Goal: Use online tool/utility

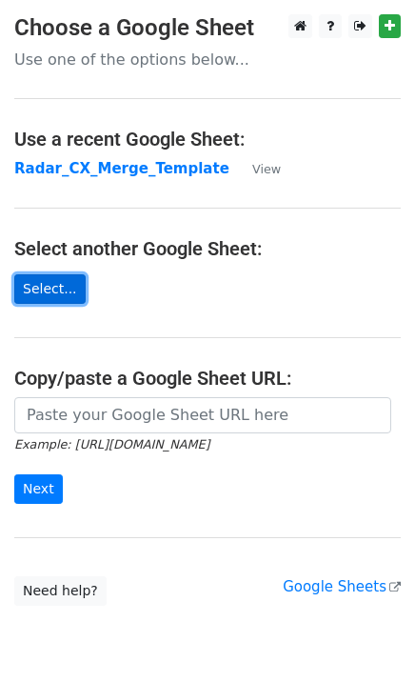
click at [52, 293] on link "Select..." at bounding box center [49, 289] width 71 height 30
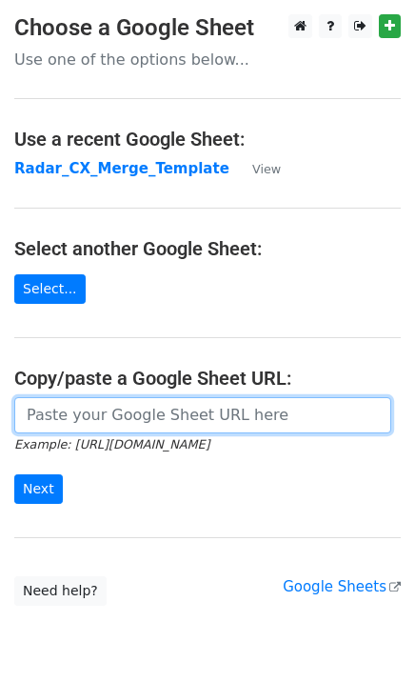
click at [73, 422] on input "url" at bounding box center [202, 415] width 377 height 36
paste input "[URL][DOMAIN_NAME]"
type input "[URL][DOMAIN_NAME]"
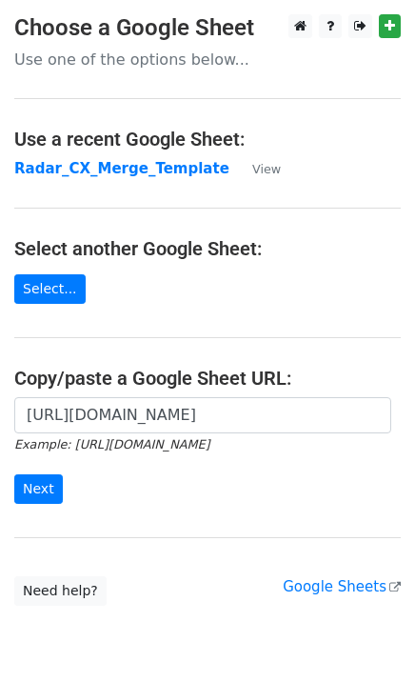
scroll to position [0, 0]
click at [352, 492] on form "[URL][DOMAIN_NAME] Example: [URL][DOMAIN_NAME] Next" at bounding box center [207, 450] width 387 height 107
click at [52, 490] on input "Next" at bounding box center [38, 489] width 49 height 30
